Goal: Task Accomplishment & Management: Manage account settings

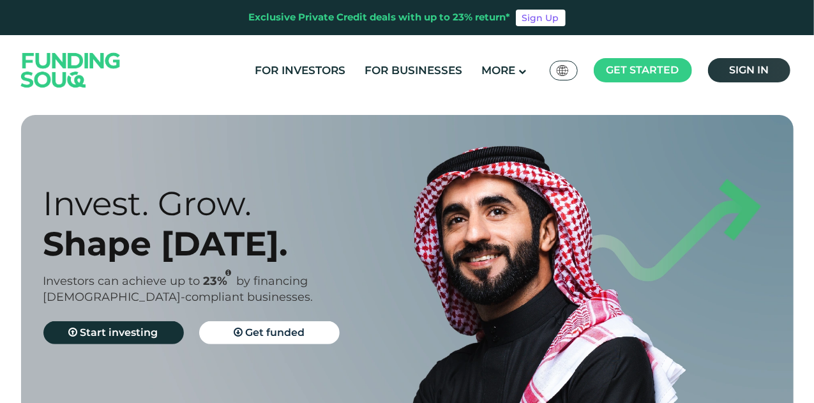
click at [749, 70] on span "Sign in" at bounding box center [749, 70] width 40 height 12
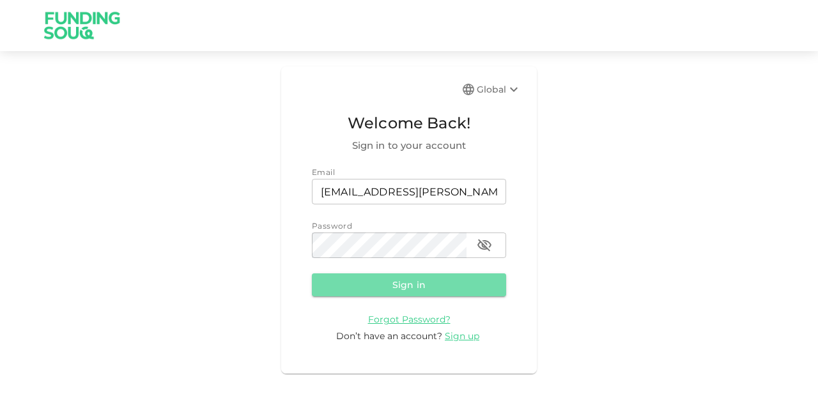
click at [420, 284] on button "Sign in" at bounding box center [409, 284] width 194 height 23
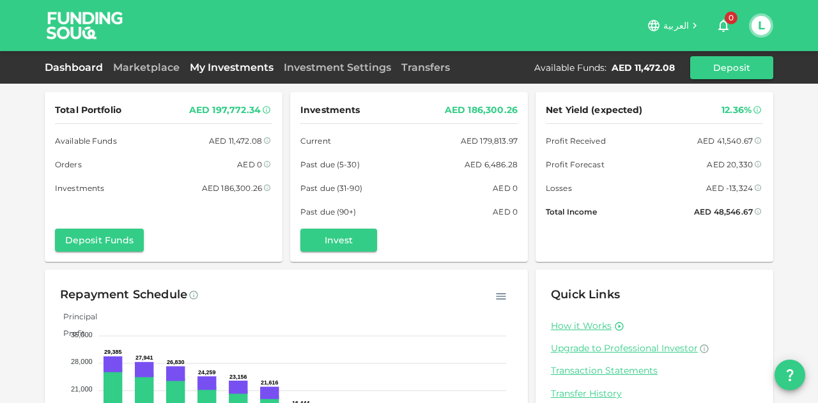
click at [202, 72] on link "My Investments" at bounding box center [232, 67] width 94 height 12
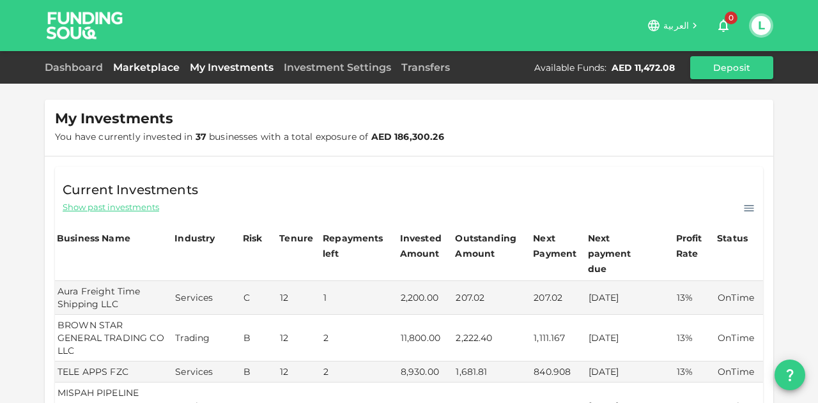
click at [155, 69] on link "Marketplace" at bounding box center [146, 67] width 77 height 12
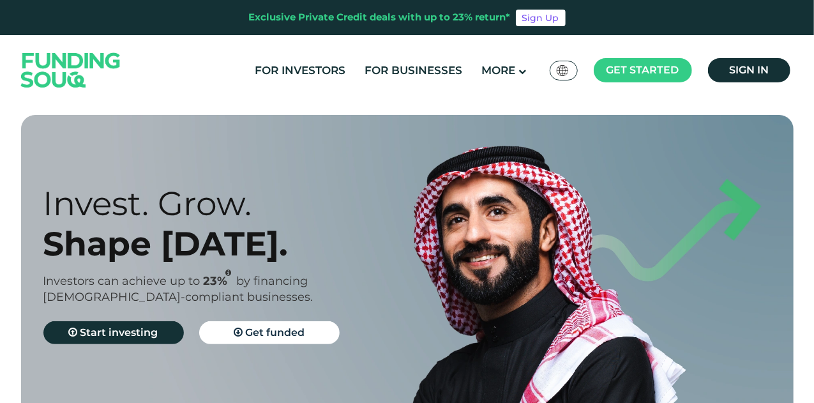
click at [745, 86] on div "For Investors For Businesses More About Us Global عربي" at bounding box center [407, 70] width 779 height 70
click at [754, 69] on span "Sign in" at bounding box center [749, 70] width 40 height 12
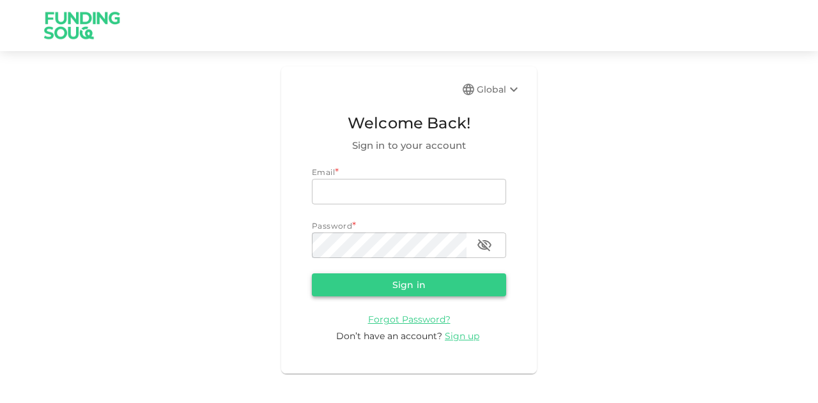
type input "[EMAIL_ADDRESS][PERSON_NAME][DOMAIN_NAME]"
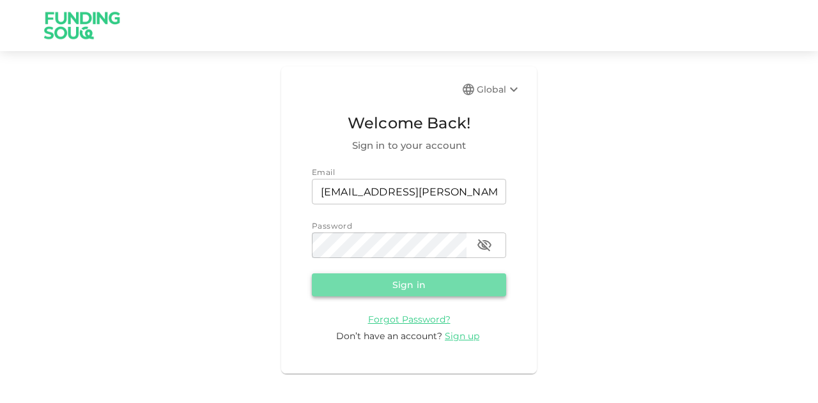
click at [427, 284] on button "Sign in" at bounding box center [409, 284] width 194 height 23
